Goal: Transaction & Acquisition: Purchase product/service

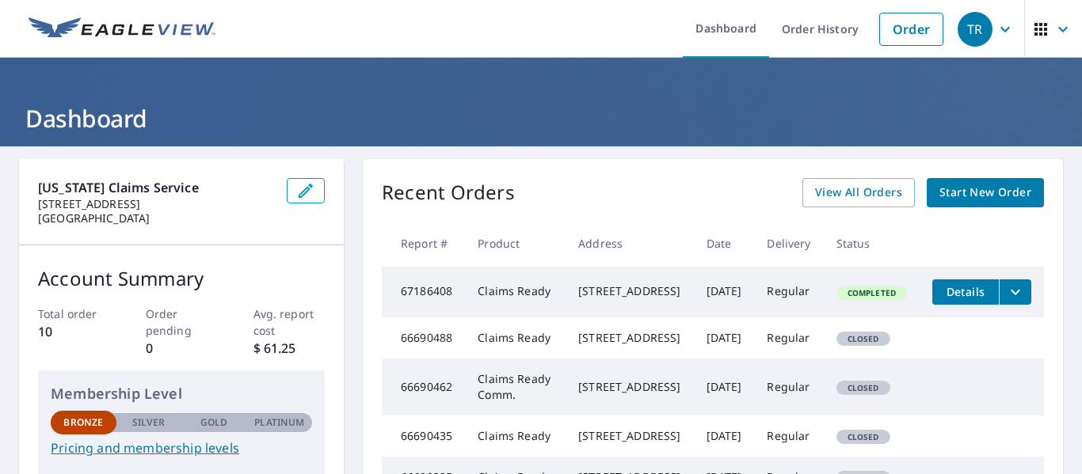
scroll to position [79, 0]
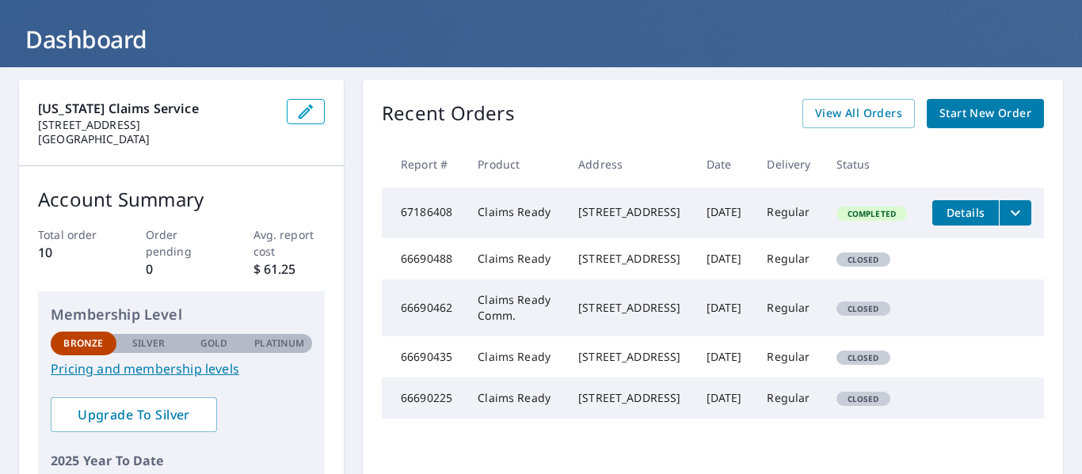
click at [184, 370] on link "Pricing and membership levels" at bounding box center [181, 368] width 261 height 19
click at [971, 111] on span "Start New Order" at bounding box center [985, 114] width 92 height 20
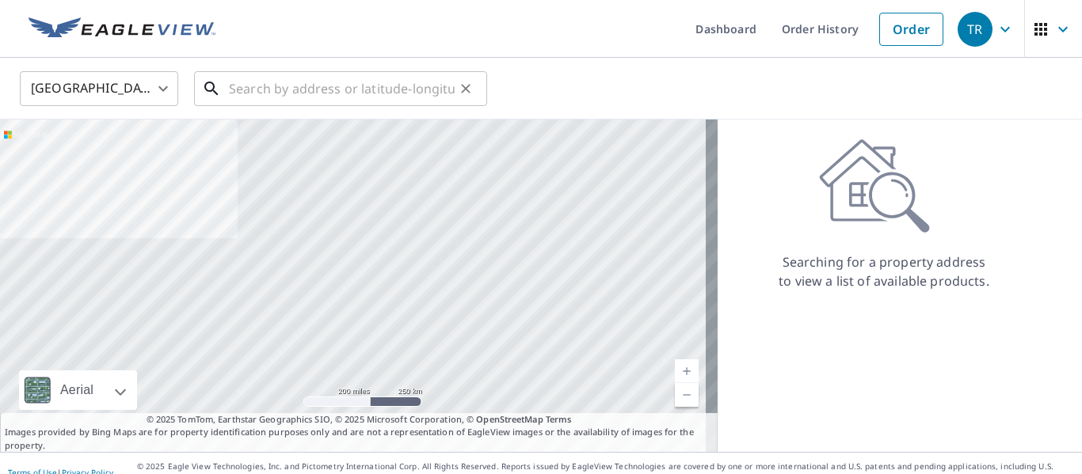
click at [280, 85] on input "text" at bounding box center [342, 89] width 226 height 44
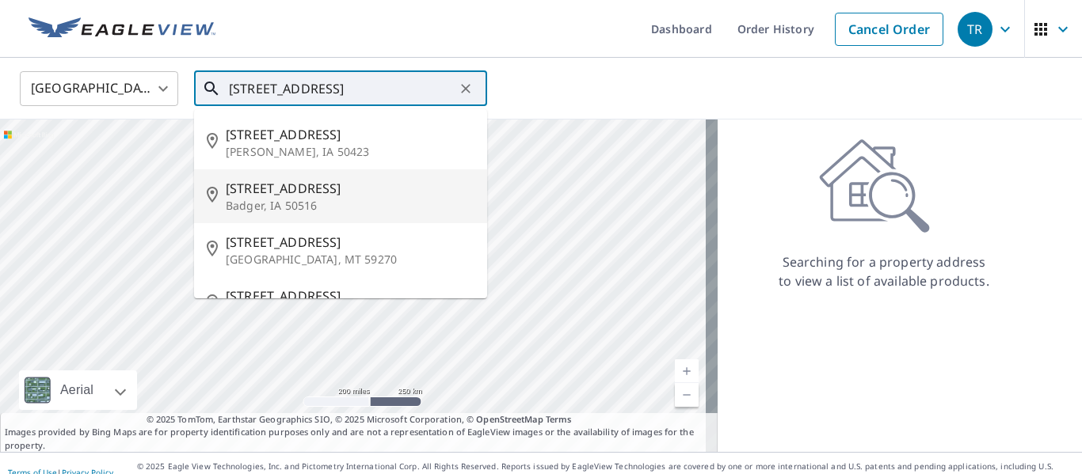
click at [240, 199] on p "Badger, IA 50516" at bounding box center [350, 206] width 249 height 16
type input "[STREET_ADDRESS][PERSON_NAME]"
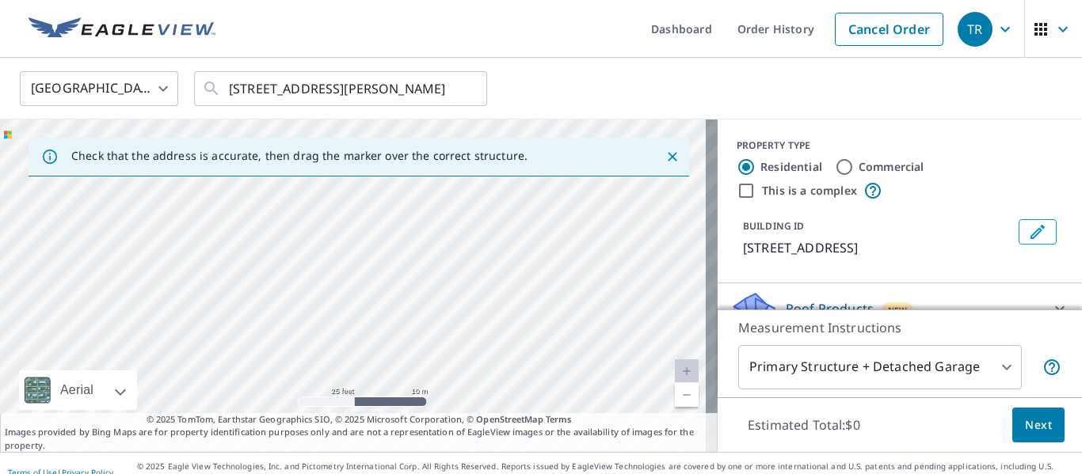
drag, startPoint x: 390, startPoint y: 223, endPoint x: 399, endPoint y: 331, distance: 108.8
click at [399, 331] on div "[STREET_ADDRESS][PERSON_NAME]" at bounding box center [358, 286] width 717 height 333
drag, startPoint x: 408, startPoint y: 203, endPoint x: 397, endPoint y: 369, distance: 166.7
click at [397, 392] on div "[STREET_ADDRESS][PERSON_NAME]" at bounding box center [358, 286] width 717 height 333
drag, startPoint x: 401, startPoint y: 272, endPoint x: 400, endPoint y: 392, distance: 120.4
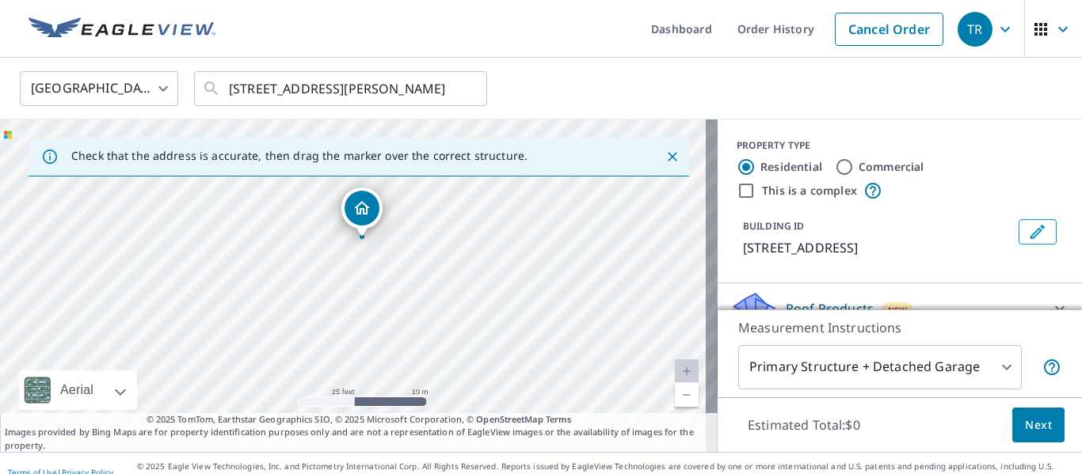
click at [400, 392] on div "[STREET_ADDRESS][PERSON_NAME]" at bounding box center [358, 286] width 717 height 333
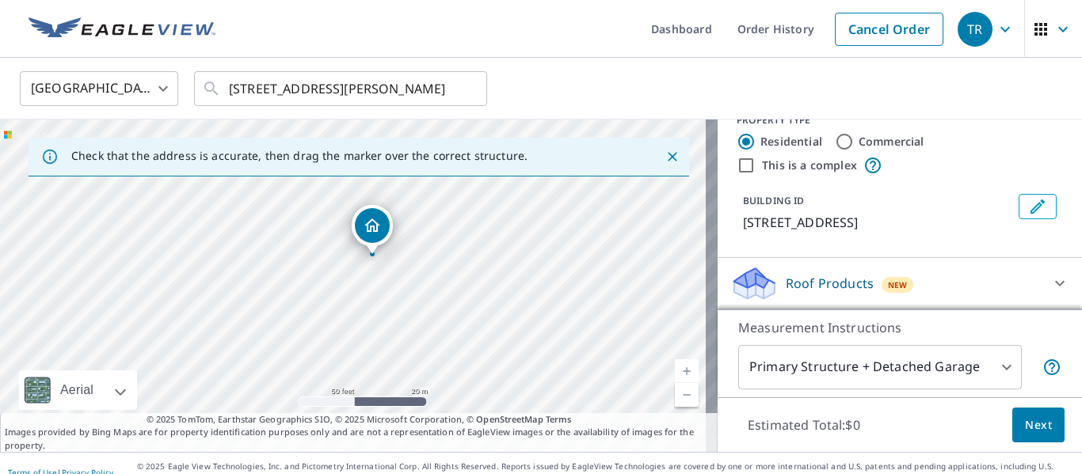
click at [970, 371] on body "TR TR Dashboard Order History Cancel Order TR [GEOGRAPHIC_DATA] [GEOGRAPHIC_DAT…" at bounding box center [541, 237] width 1082 height 474
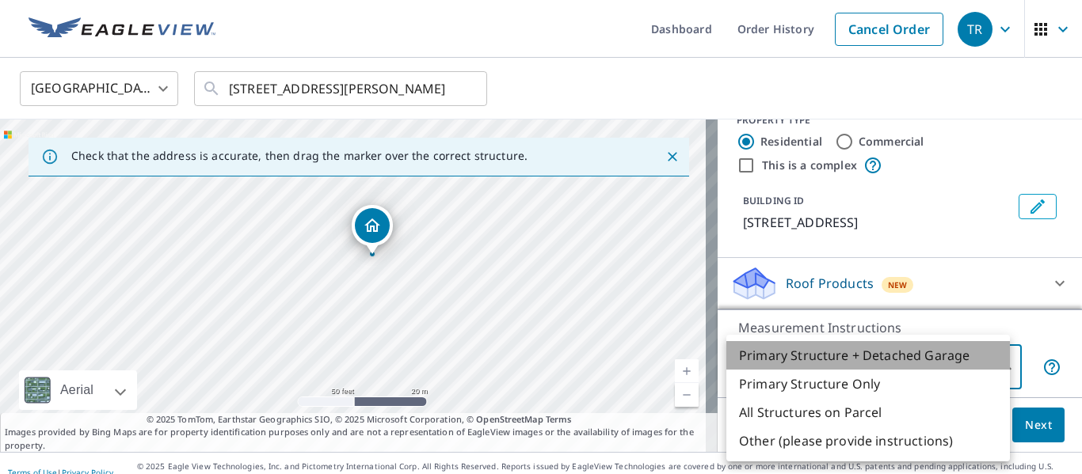
click at [977, 350] on li "Primary Structure + Detached Garage" at bounding box center [867, 355] width 283 height 29
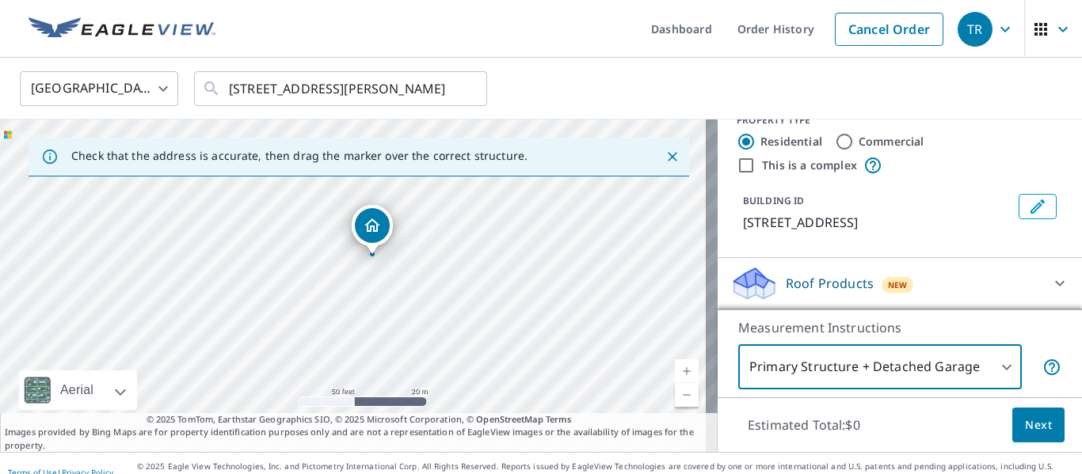
click at [952, 278] on div "Roof Products New" at bounding box center [885, 283] width 310 height 37
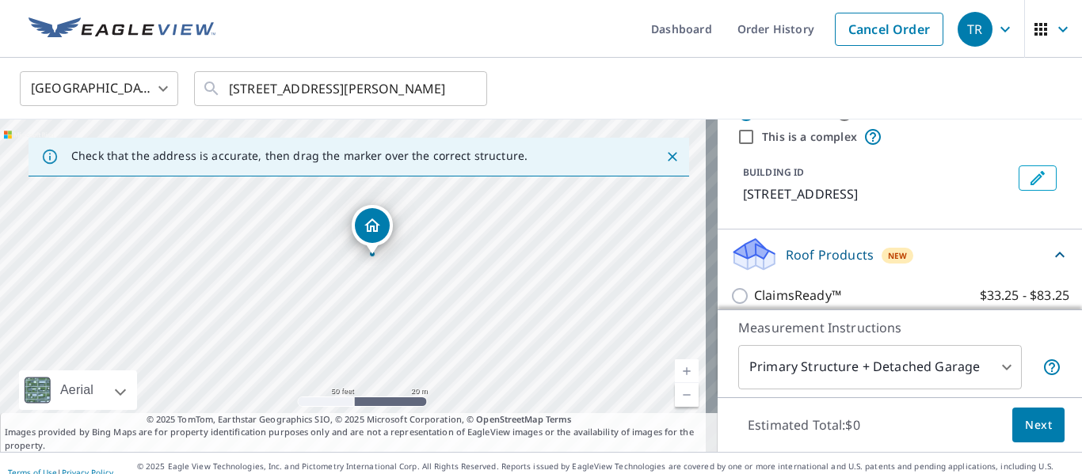
scroll to position [70, 0]
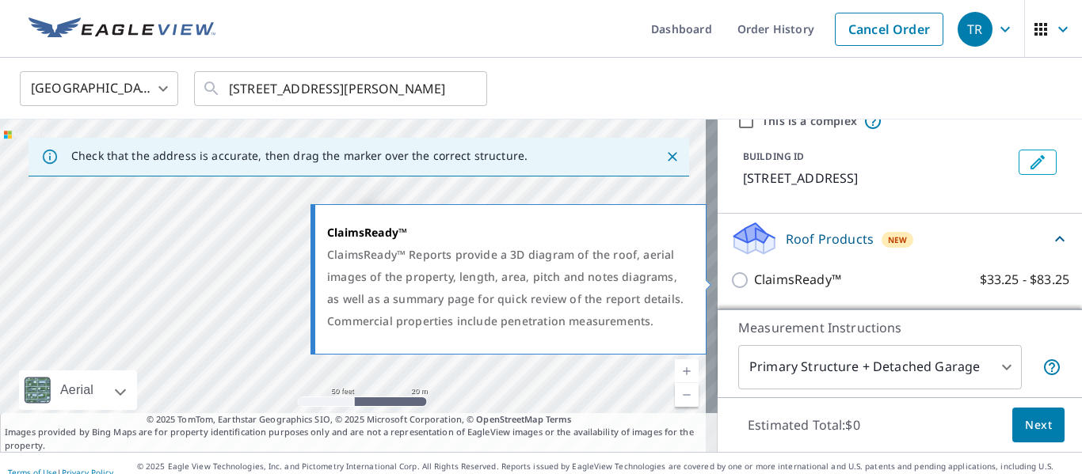
click at [730, 281] on input "ClaimsReady™ $33.25 - $83.25" at bounding box center [742, 280] width 24 height 19
checkbox input "true"
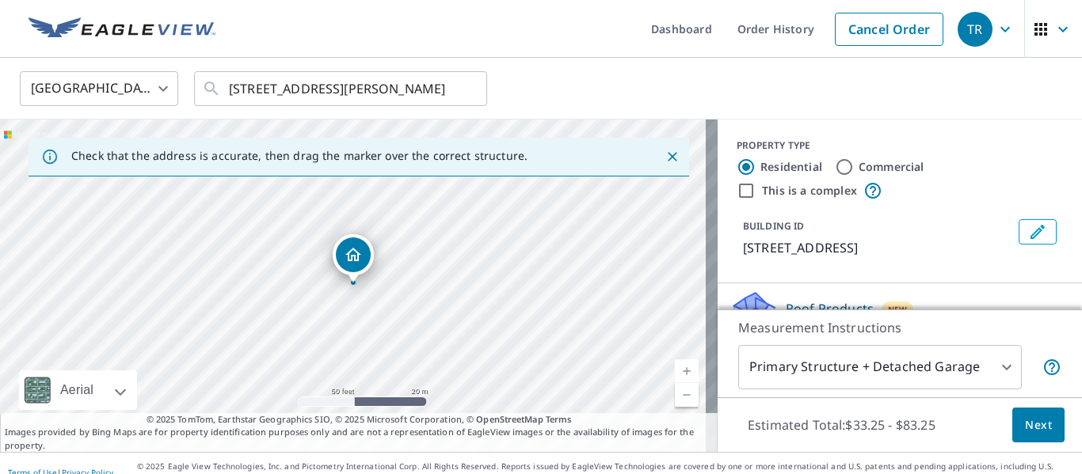
scroll to position [129, 0]
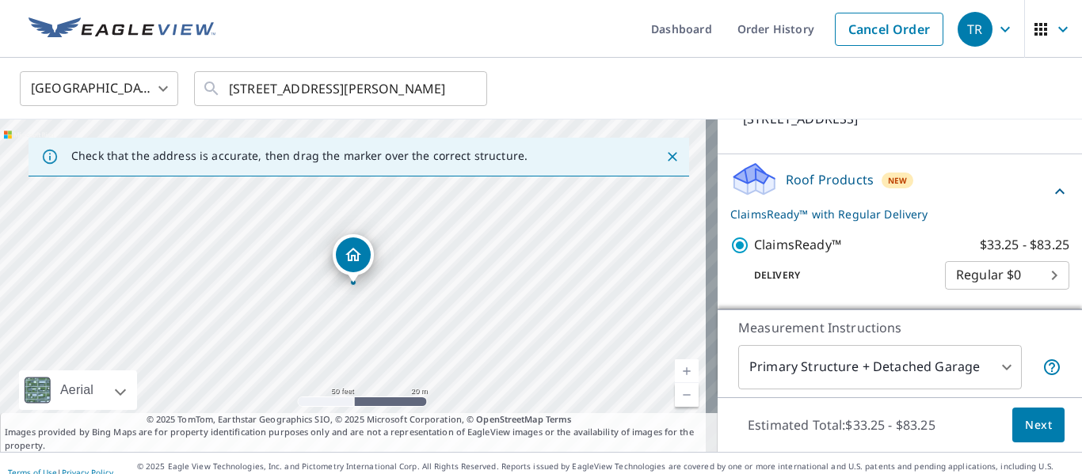
click at [1025, 428] on span "Next" at bounding box center [1038, 426] width 27 height 20
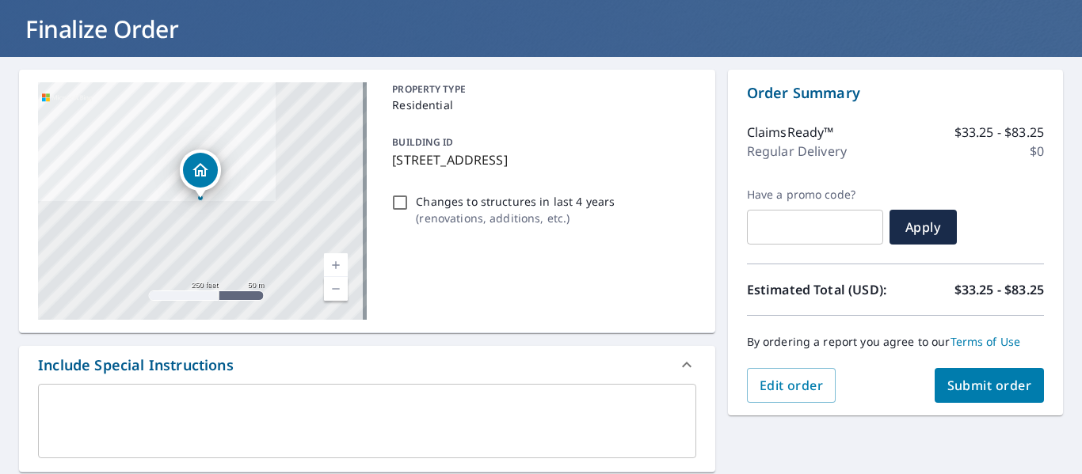
scroll to position [317, 0]
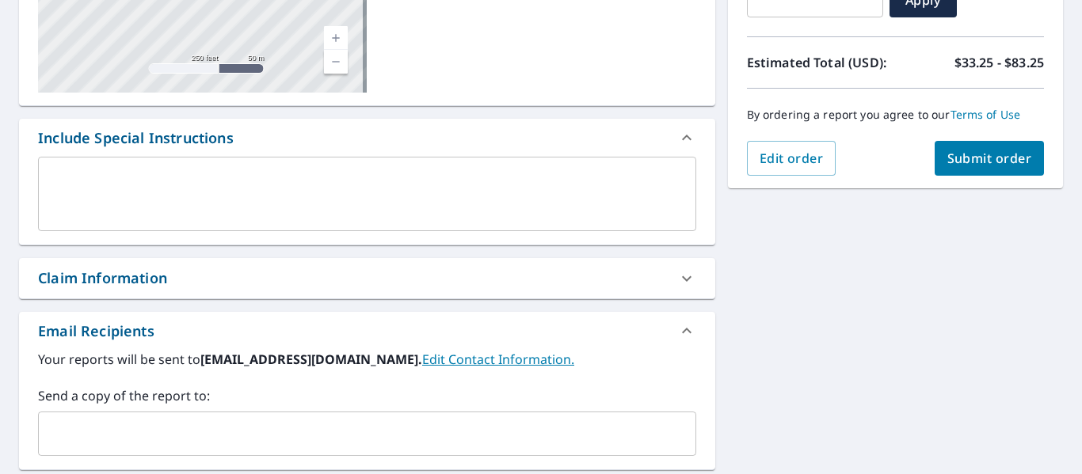
click at [668, 273] on div at bounding box center [687, 279] width 38 height 38
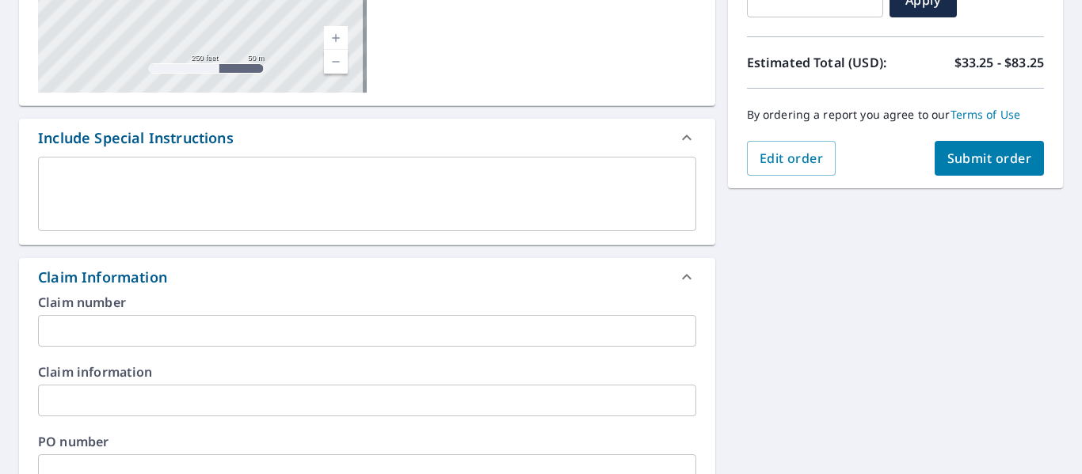
click at [225, 333] on input "text" at bounding box center [367, 331] width 658 height 32
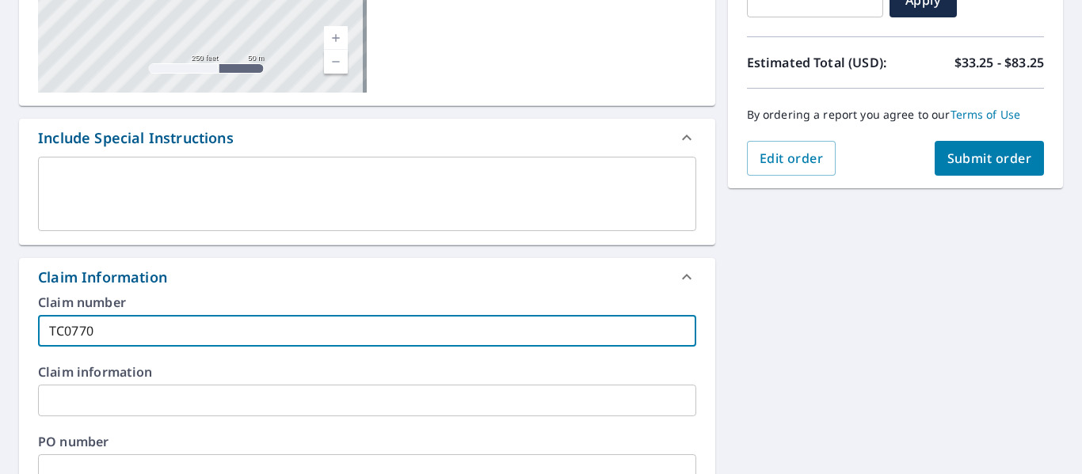
type input "TC0770"
click at [178, 390] on input "text" at bounding box center [367, 401] width 658 height 32
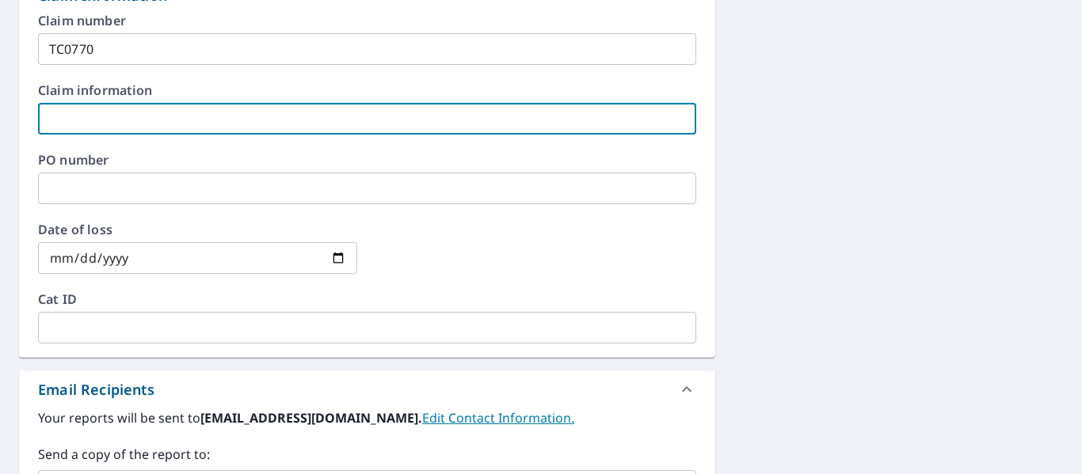
scroll to position [633, 0]
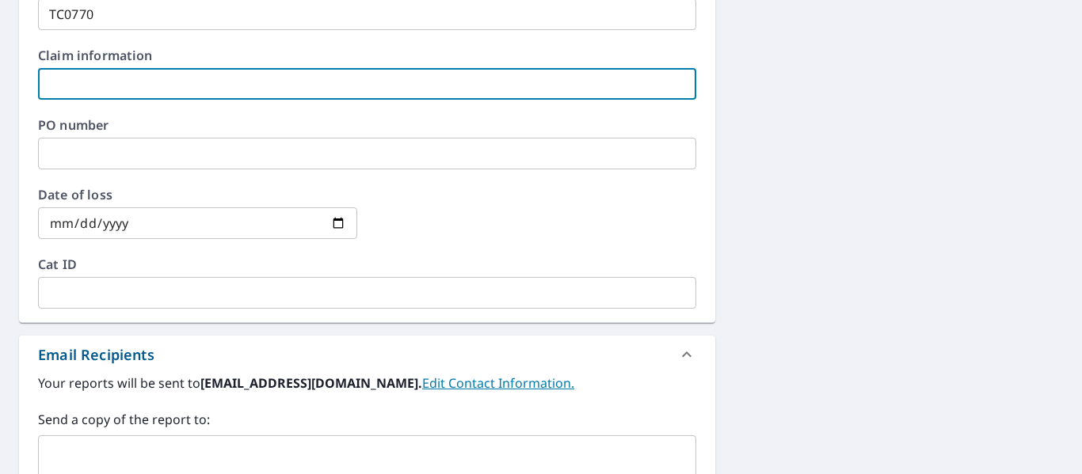
click at [333, 216] on input "date" at bounding box center [197, 223] width 319 height 32
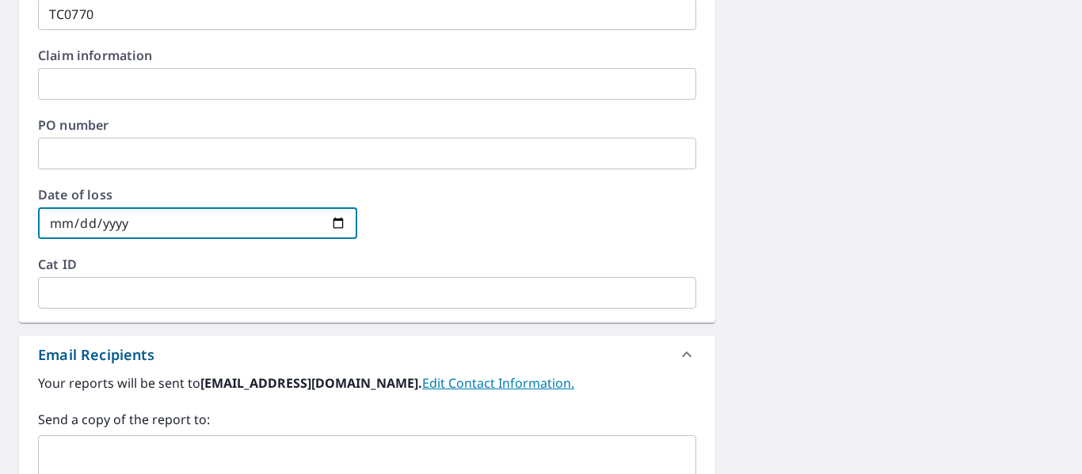
click at [330, 222] on input "[DATE]" at bounding box center [197, 223] width 319 height 32
click at [339, 221] on input "[DATE]" at bounding box center [197, 223] width 319 height 32
type input "[DATE]"
click at [459, 197] on div at bounding box center [535, 223] width 319 height 70
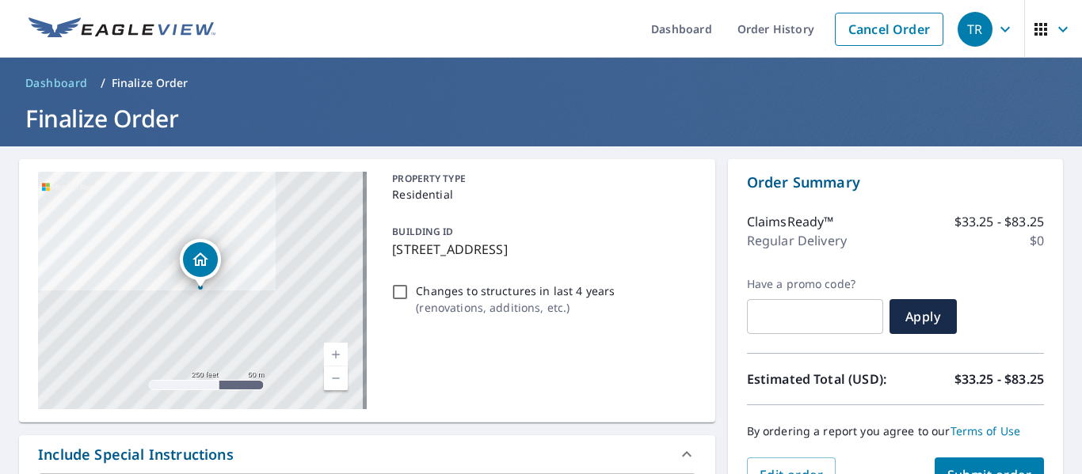
scroll to position [158, 0]
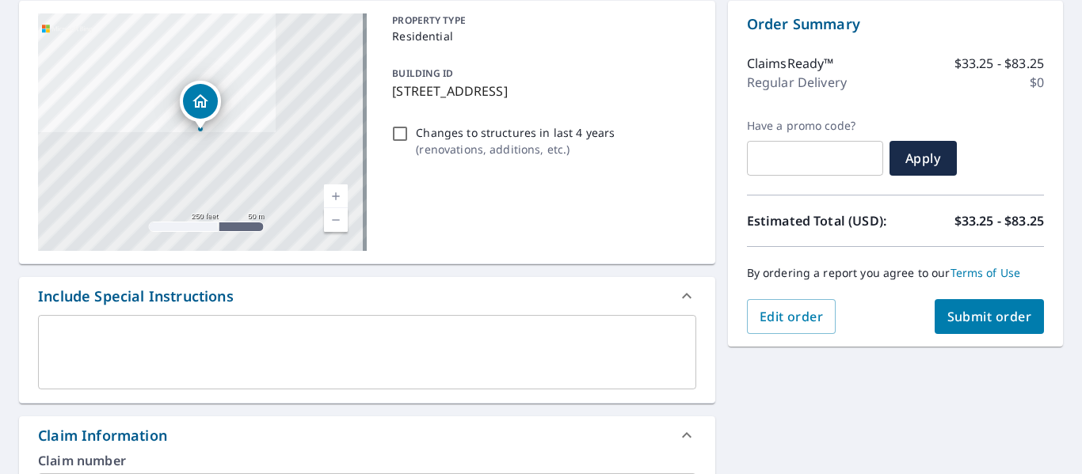
click at [968, 321] on span "Submit order" at bounding box center [989, 316] width 85 height 17
